Goal: Browse casually: Explore the website without a specific task or goal

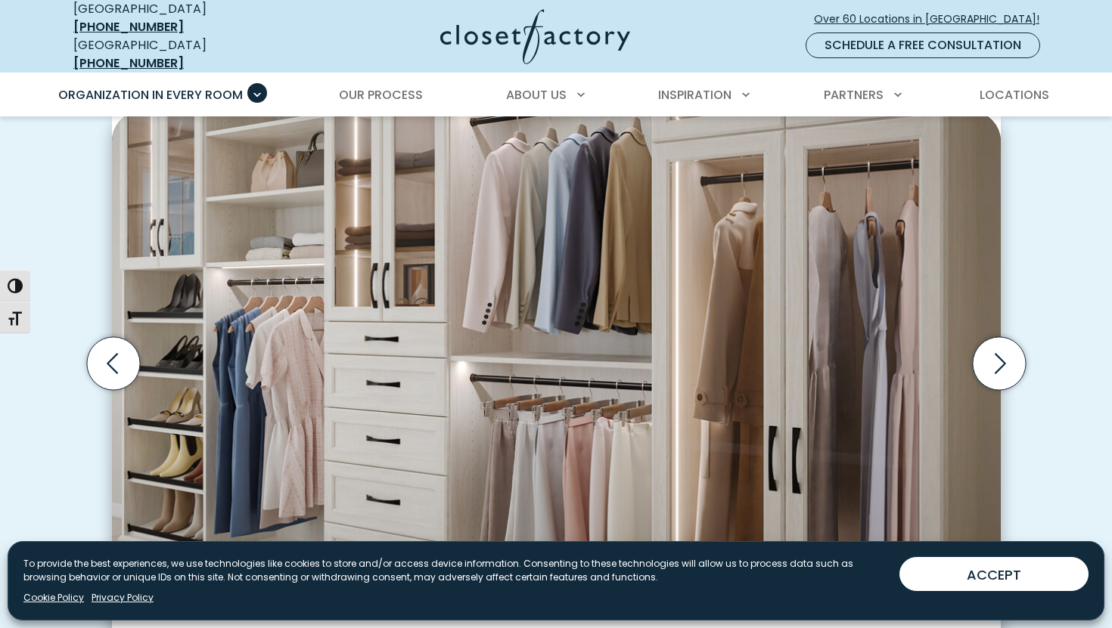
scroll to position [621, 0]
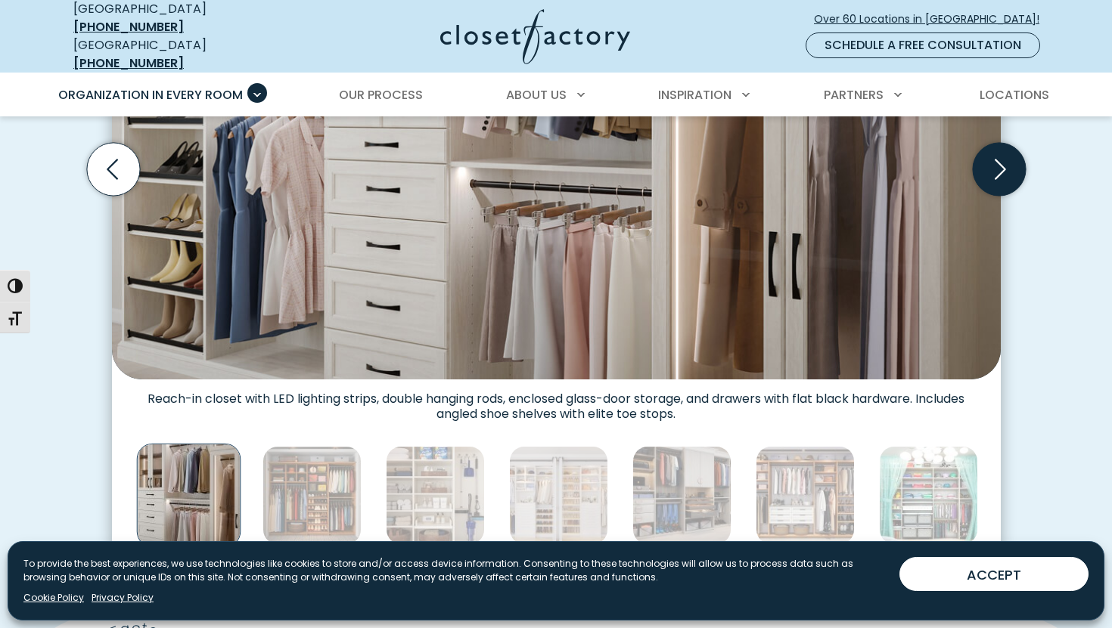
click at [1004, 149] on icon "Next slide" at bounding box center [998, 169] width 53 height 53
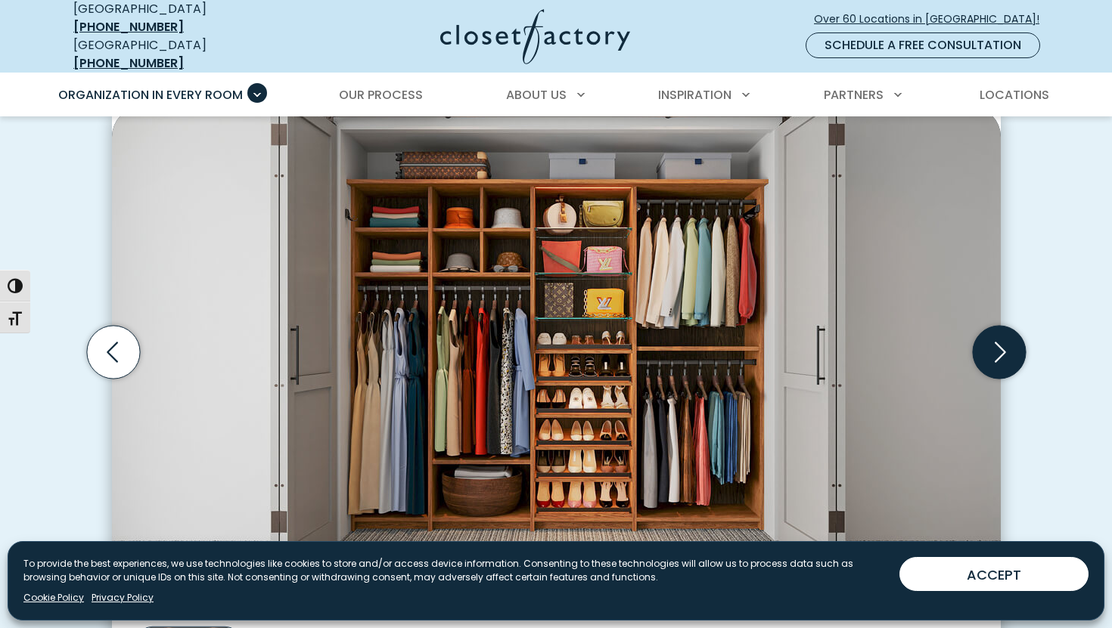
scroll to position [439, 0]
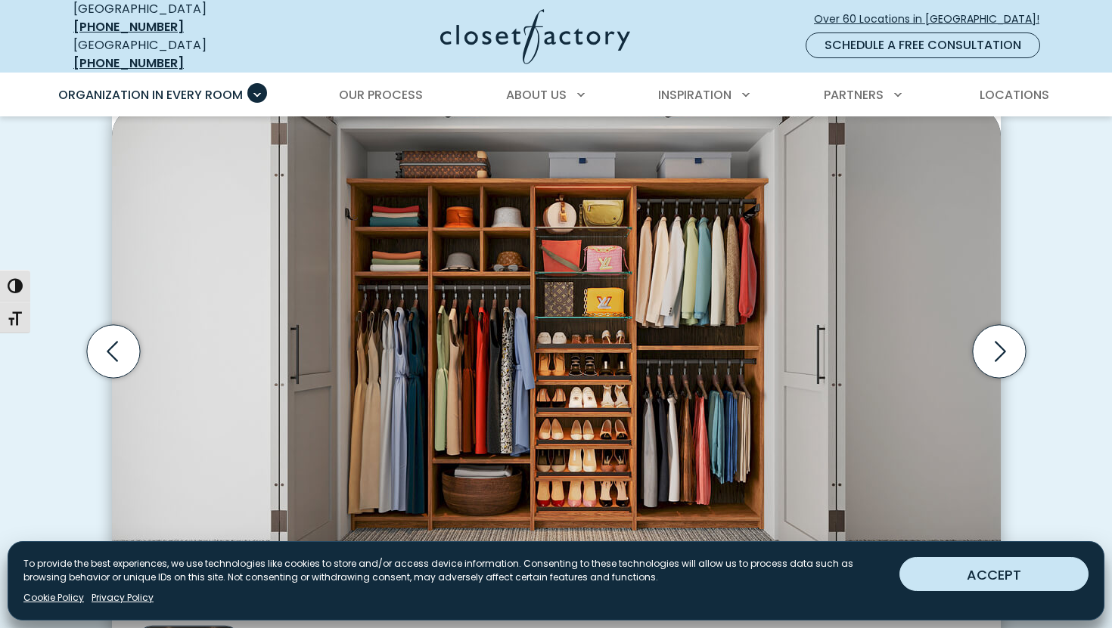
click at [1032, 569] on button "ACCEPT" at bounding box center [993, 574] width 189 height 34
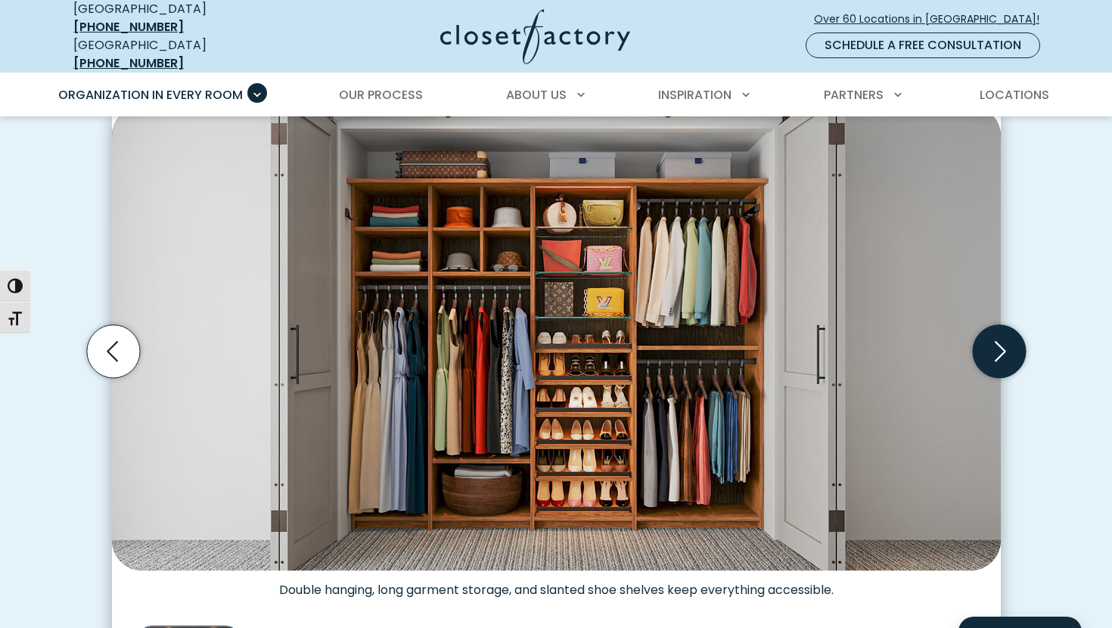
click at [985, 349] on icon "Next slide" at bounding box center [998, 351] width 53 height 53
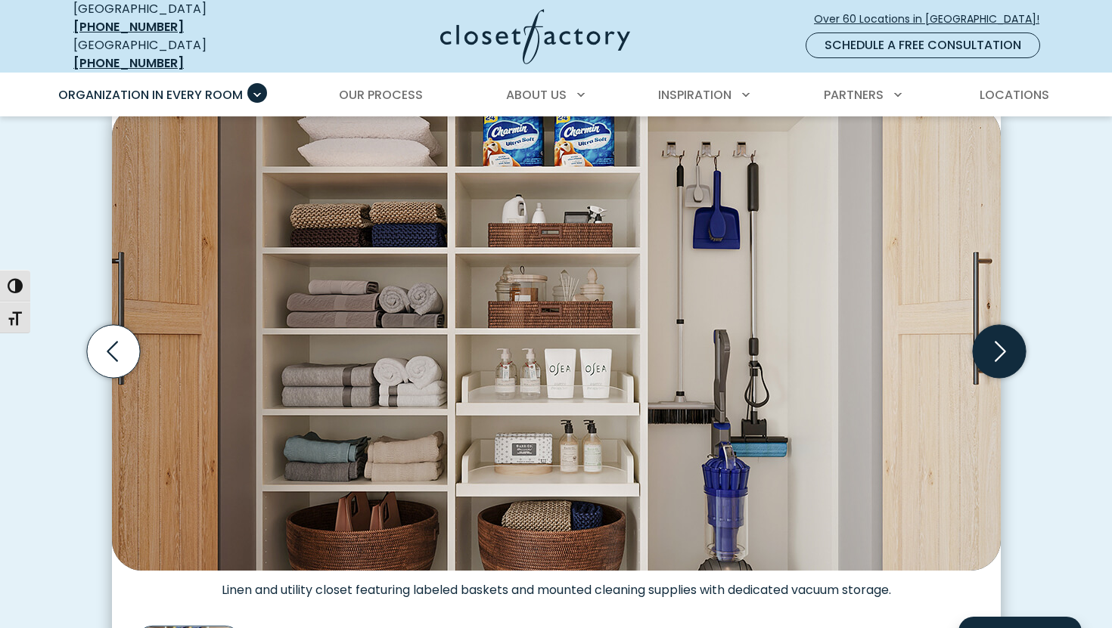
click at [985, 349] on icon "Next slide" at bounding box center [998, 351] width 53 height 53
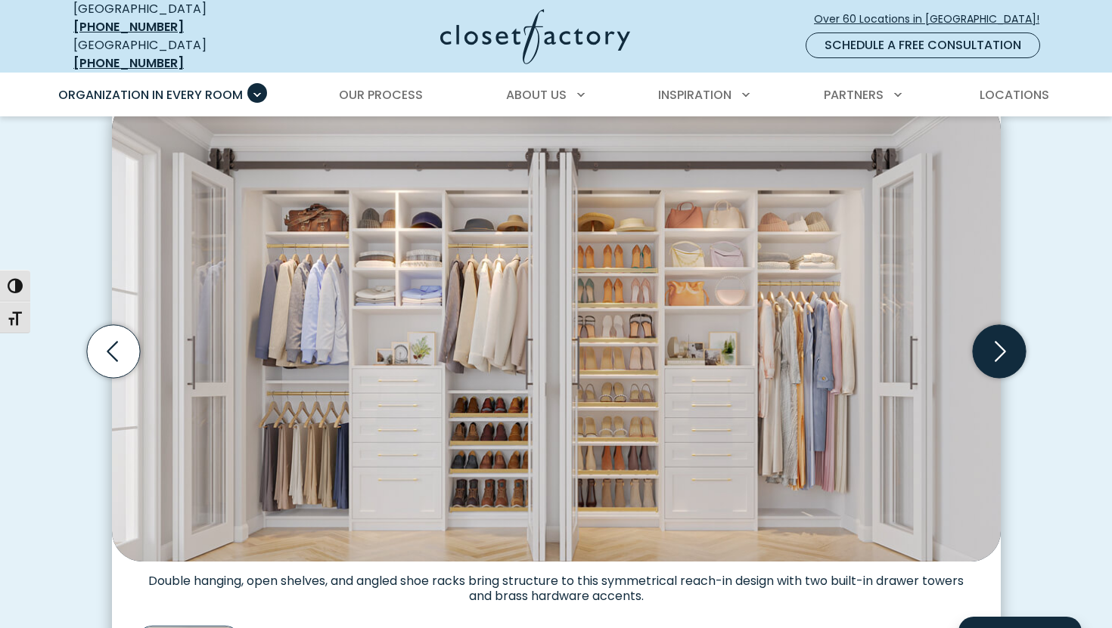
click at [985, 349] on icon "Next slide" at bounding box center [998, 351] width 53 height 53
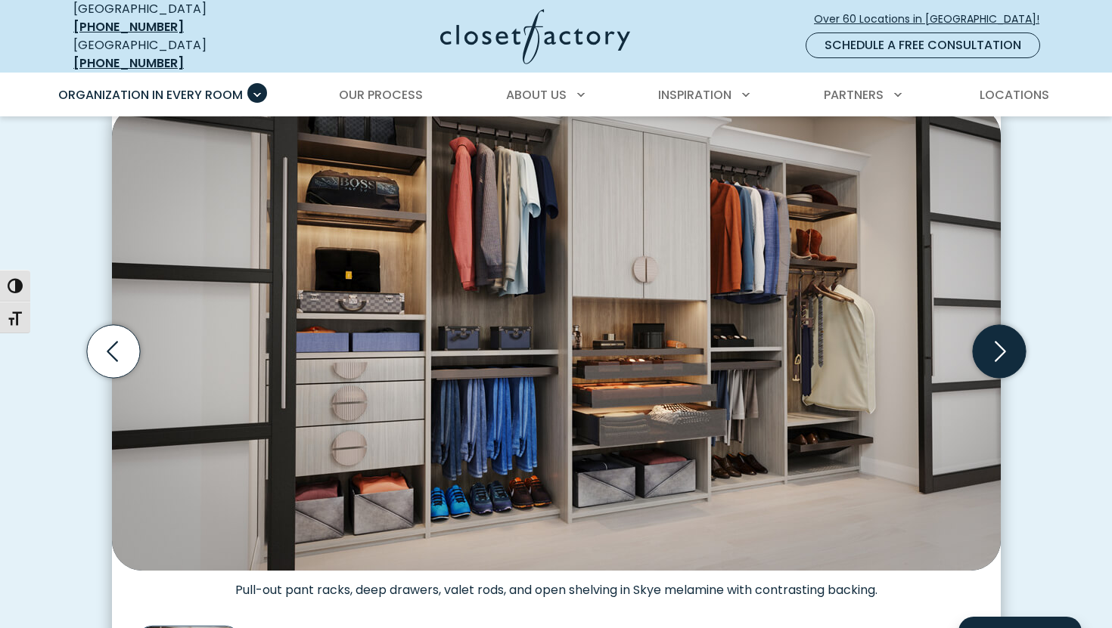
click at [983, 348] on icon "Next slide" at bounding box center [998, 351] width 53 height 53
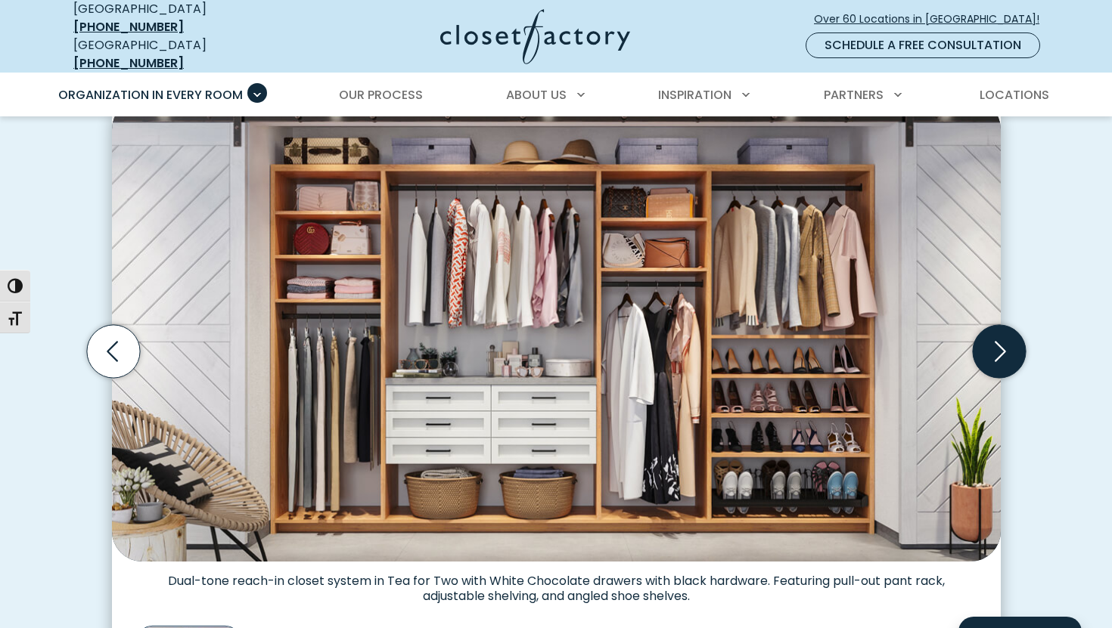
click at [983, 348] on icon "Next slide" at bounding box center [998, 351] width 53 height 53
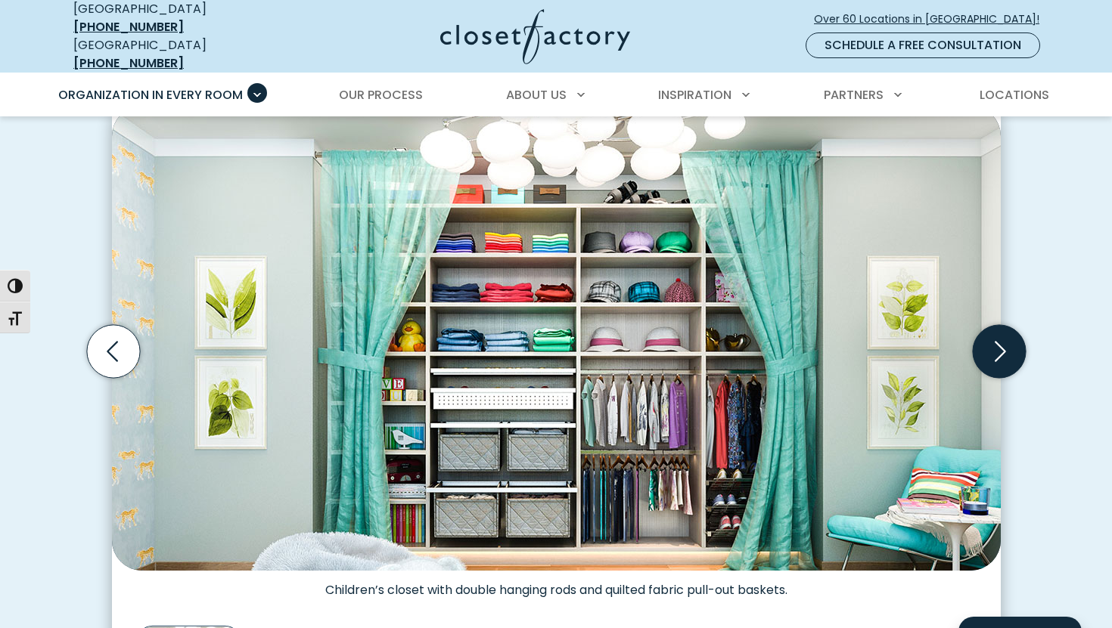
click at [983, 348] on icon "Next slide" at bounding box center [998, 351] width 53 height 53
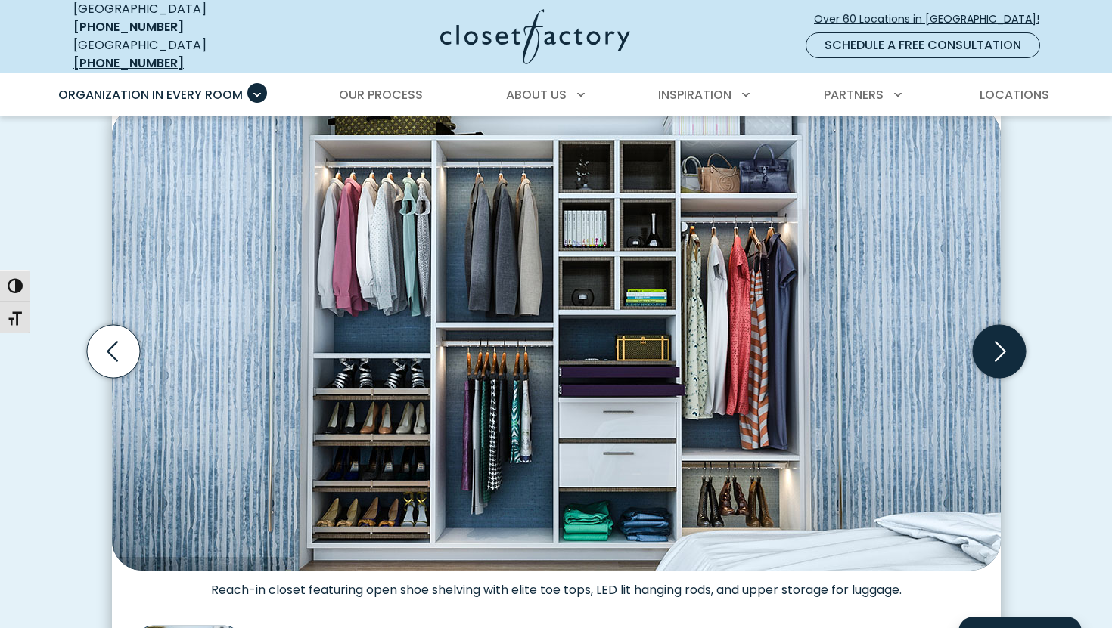
click at [983, 348] on icon "Next slide" at bounding box center [998, 351] width 53 height 53
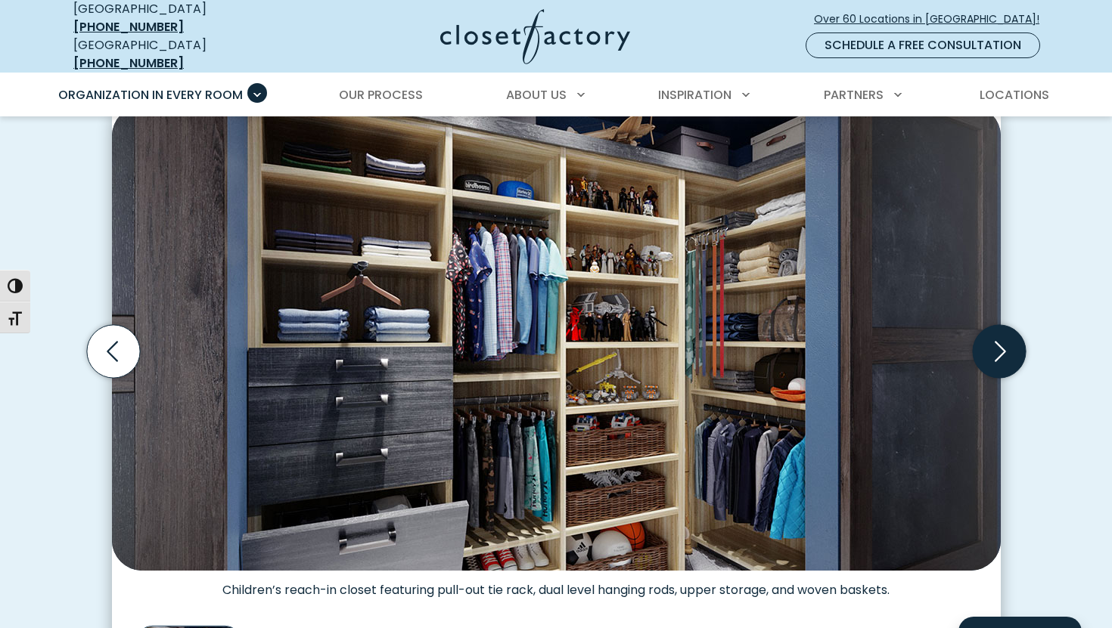
click at [983, 348] on icon "Next slide" at bounding box center [998, 351] width 53 height 53
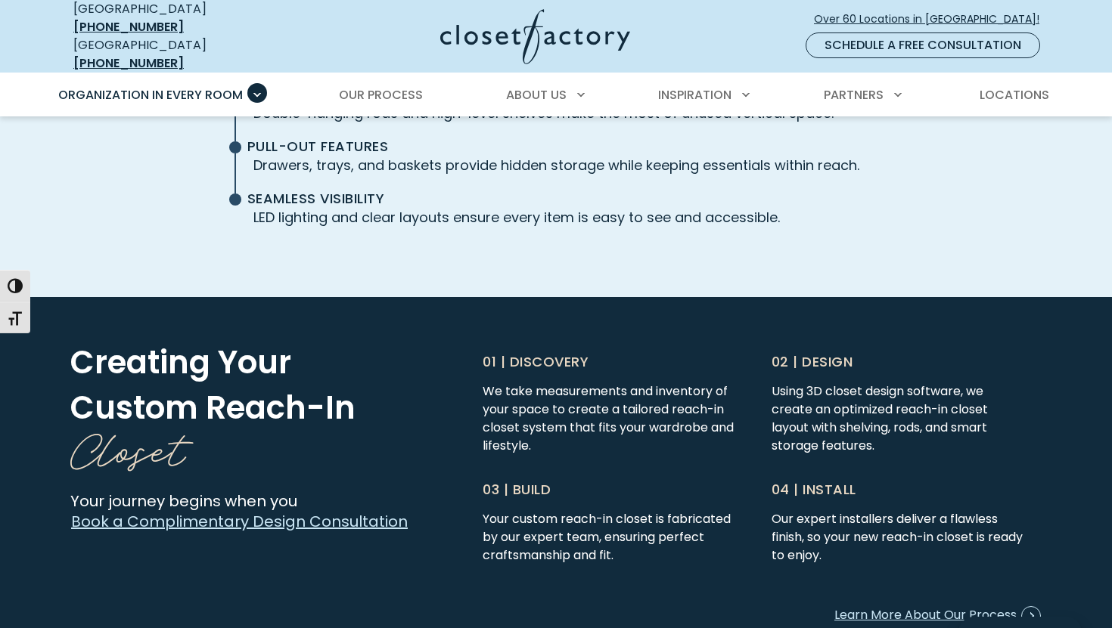
scroll to position [4472, 0]
